Goal: Transaction & Acquisition: Purchase product/service

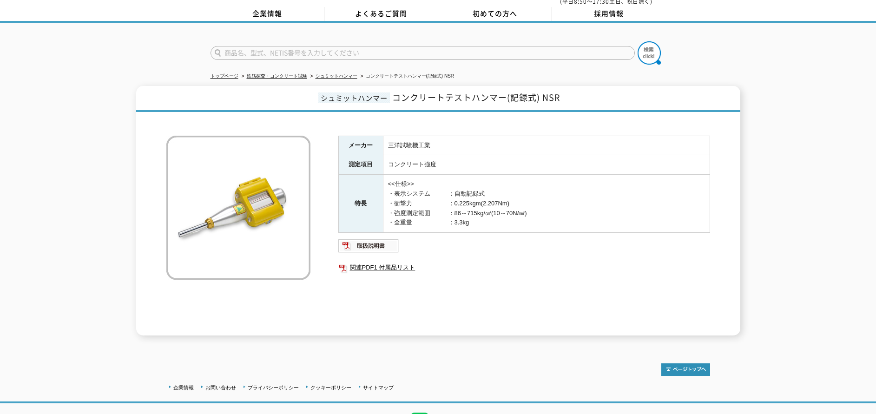
scroll to position [15, 0]
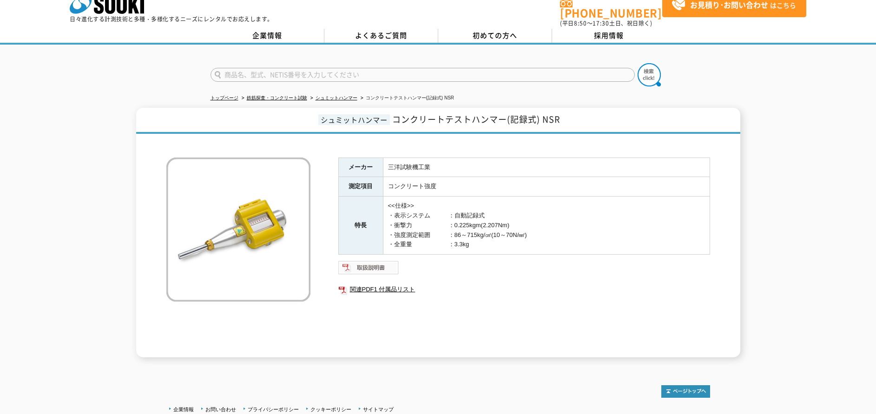
click at [380, 262] on img at bounding box center [368, 267] width 61 height 15
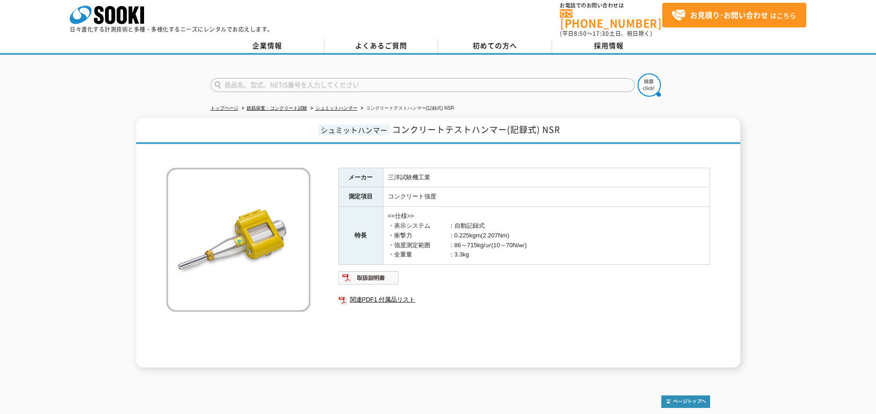
scroll to position [0, 0]
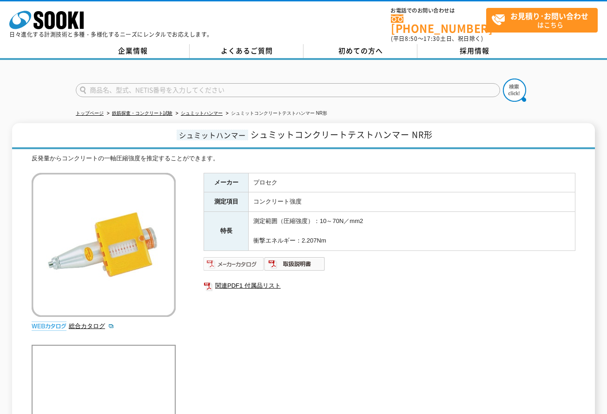
click at [235, 260] on img at bounding box center [234, 264] width 61 height 15
click at [250, 260] on img at bounding box center [234, 264] width 61 height 15
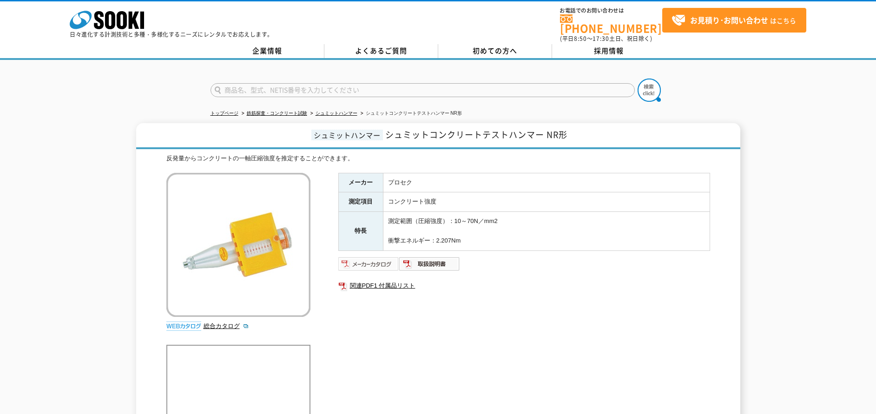
click at [383, 257] on img at bounding box center [368, 264] width 61 height 15
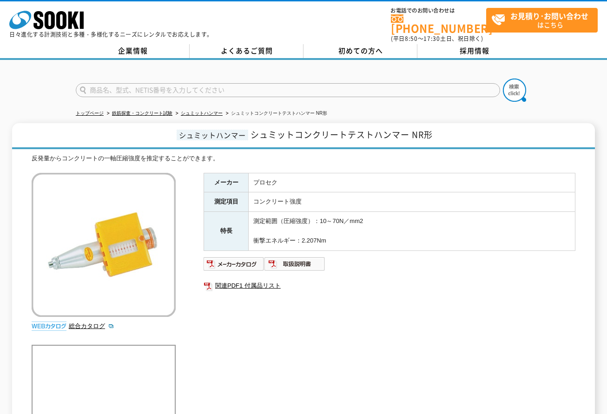
click at [394, 318] on div "メーカー プロセク 測定項目 コンクリート強度 特長 測定範囲（圧縮強度）：10～70N／mm2 衝撃エネルギー：2.207Nm 関連PDF1 付属品リスト" at bounding box center [390, 273] width 372 height 200
